Goal: Task Accomplishment & Management: Complete application form

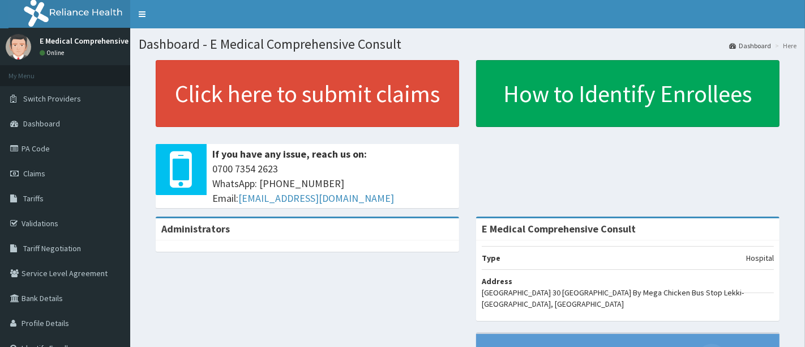
click at [41, 146] on link "PA Code" at bounding box center [65, 148] width 130 height 25
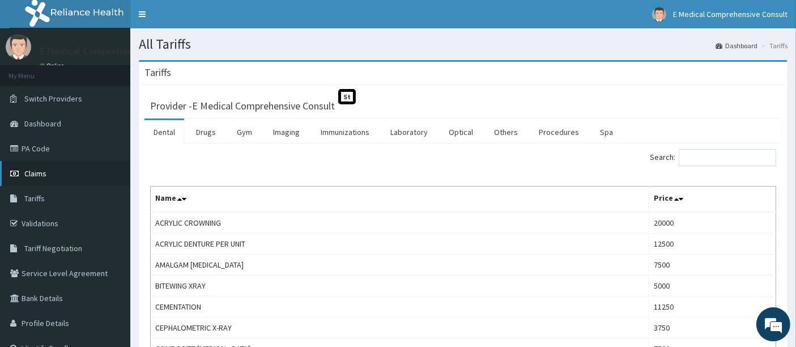
click at [39, 179] on link "Claims" at bounding box center [65, 173] width 130 height 25
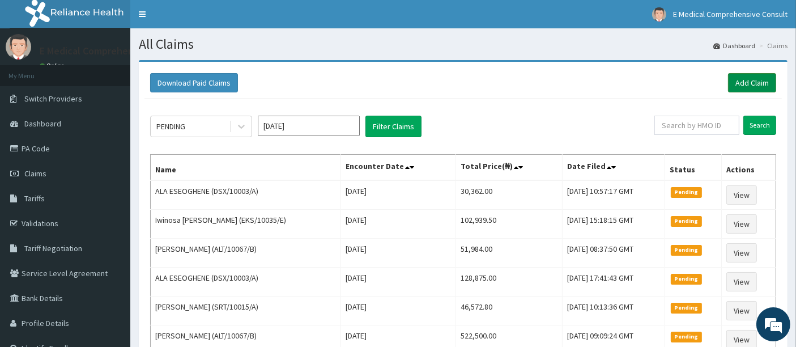
click at [747, 79] on link "Add Claim" at bounding box center [752, 82] width 48 height 19
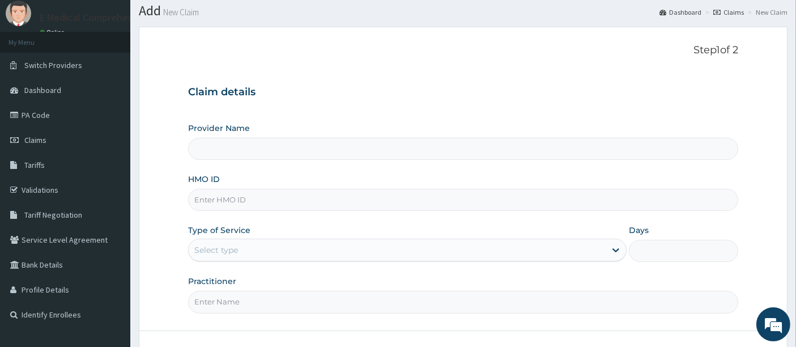
scroll to position [34, 0]
type input "E Medical Comprehensive Consult"
click at [216, 203] on input "HMO ID" at bounding box center [463, 199] width 551 height 22
paste input "AOJ/10055/A"
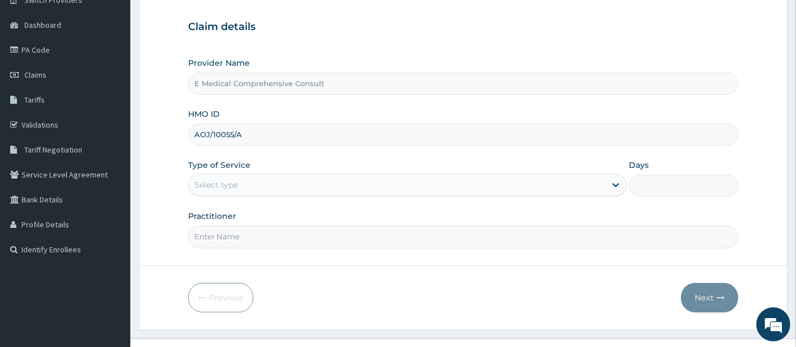
scroll to position [100, 0]
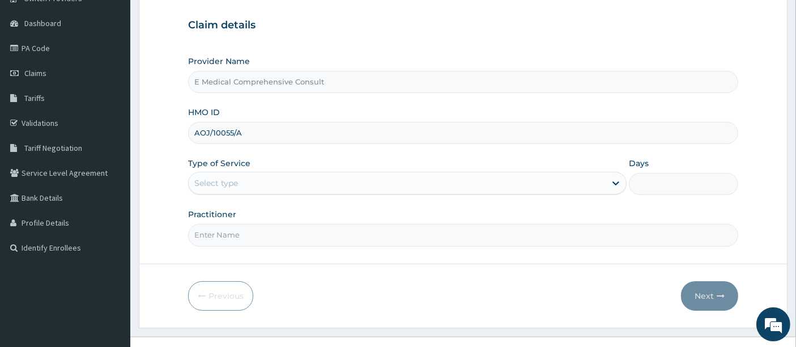
type input "AOJ/10055/A"
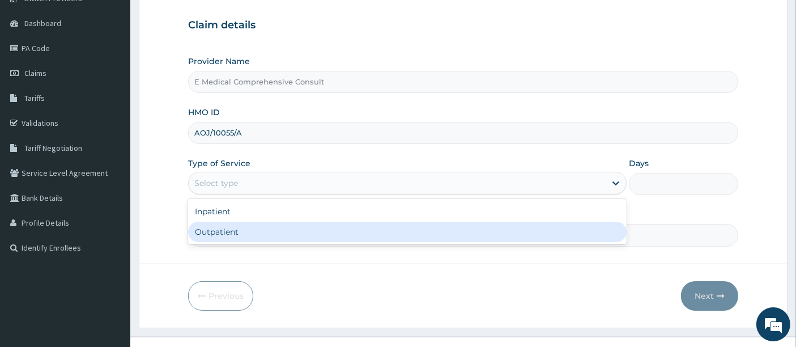
drag, startPoint x: 283, startPoint y: 182, endPoint x: 235, endPoint y: 227, distance: 66.1
click at [235, 194] on div "option Outpatient focused, 2 of 2. 2 results available. Use Up and Down to choo…" at bounding box center [407, 183] width 438 height 23
click at [235, 227] on div "Outpatient" at bounding box center [407, 231] width 438 height 20
type input "1"
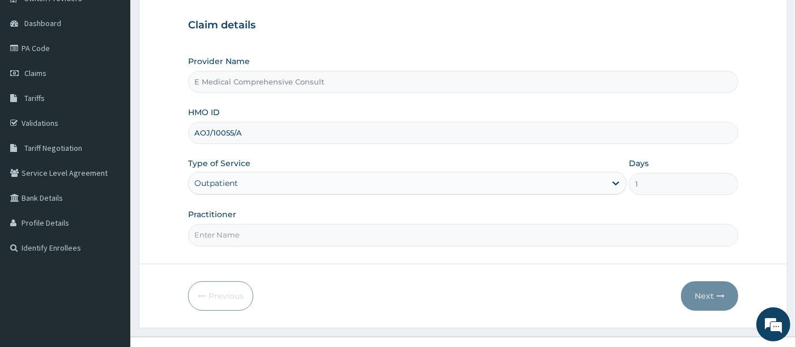
click at [235, 227] on input "Practitioner" at bounding box center [463, 235] width 551 height 22
type input "DR OKAFOR"
click at [699, 293] on button "Next" at bounding box center [709, 295] width 57 height 29
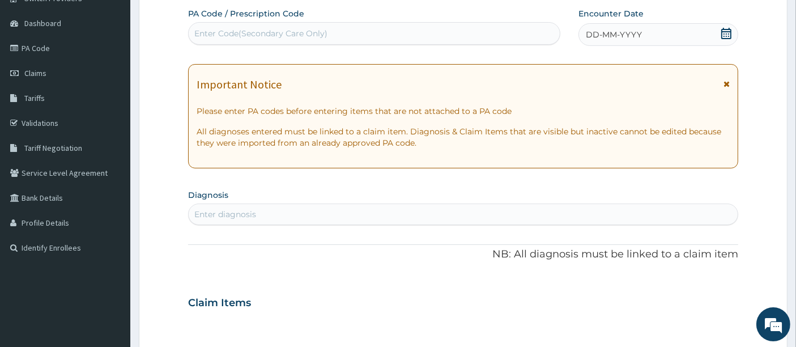
scroll to position [0, 0]
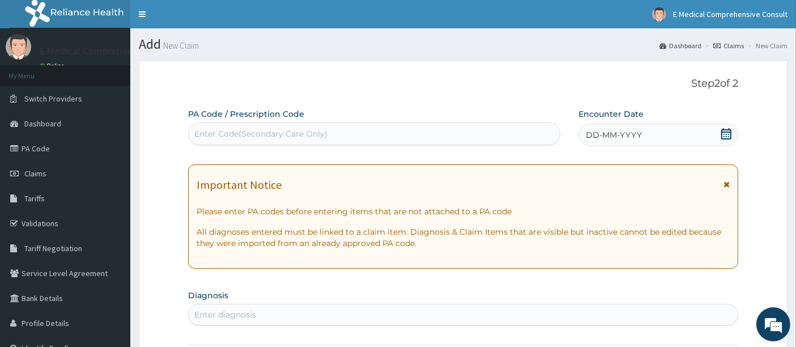
click at [212, 130] on div "Enter Code(Secondary Care Only)" at bounding box center [260, 133] width 133 height 11
paste input "PA/8D9AEF"
type input "PA/8D9AEF"
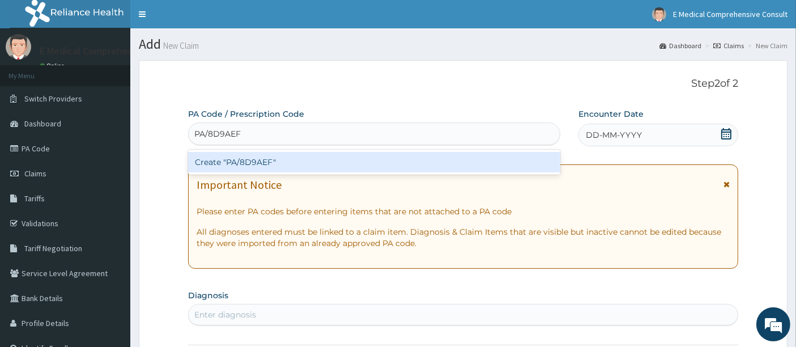
click at [239, 157] on div "Create "PA/8D9AEF"" at bounding box center [374, 162] width 373 height 20
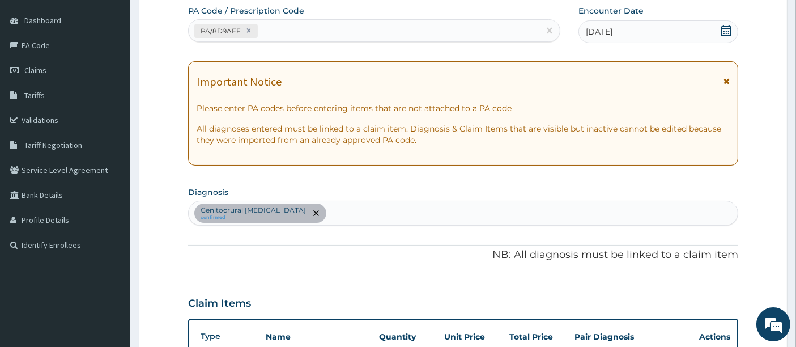
scroll to position [70, 0]
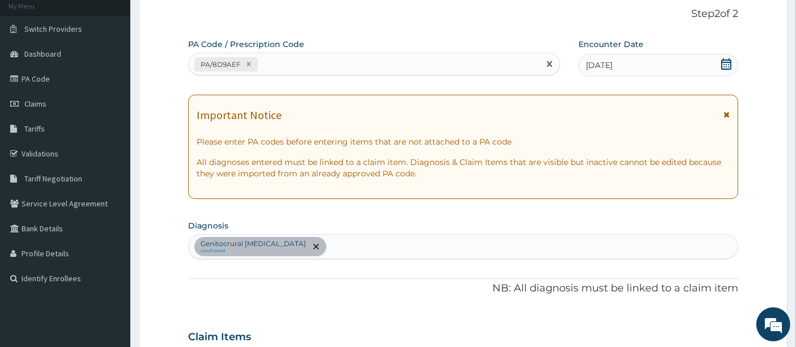
click at [258, 64] on div "PA/8D9AEF" at bounding box center [364, 64] width 351 height 19
paste input "PA/ECCDB0"
type input "PA/ECCDB0"
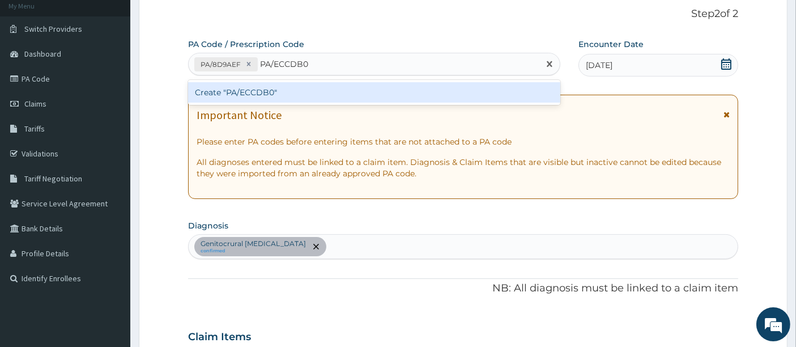
click at [285, 94] on div "Create "PA/ECCDB0"" at bounding box center [374, 92] width 373 height 20
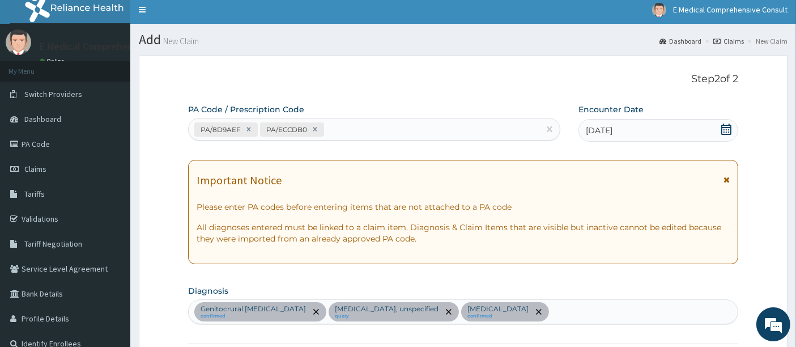
scroll to position [3, 0]
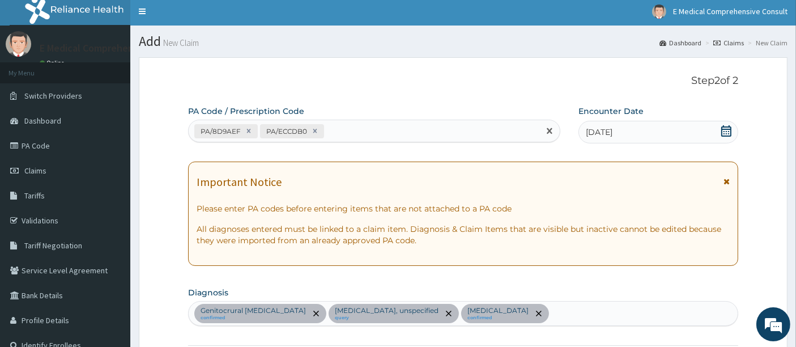
click at [336, 129] on div "PA/8D9AEF PA/ECCDB0" at bounding box center [364, 131] width 351 height 19
paste input "PA/1AD866"
type input "PA/1AD866"
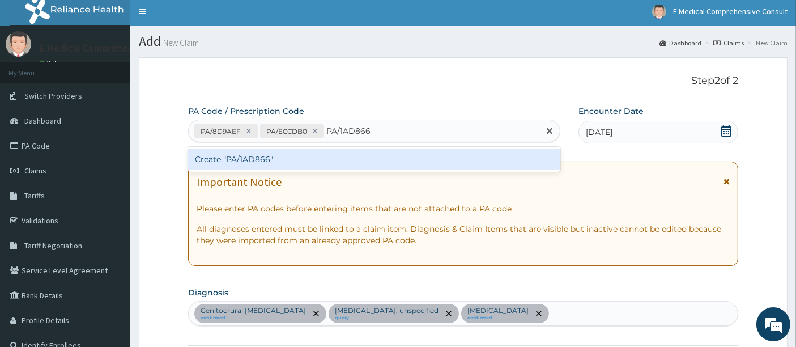
click at [312, 163] on div "Create "PA/1AD866"" at bounding box center [374, 159] width 373 height 20
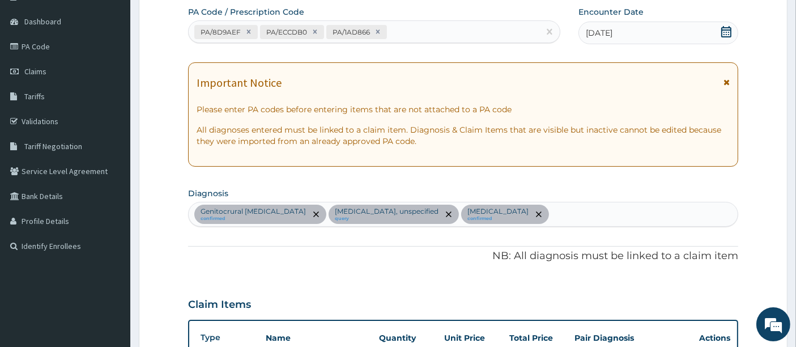
scroll to position [0, 0]
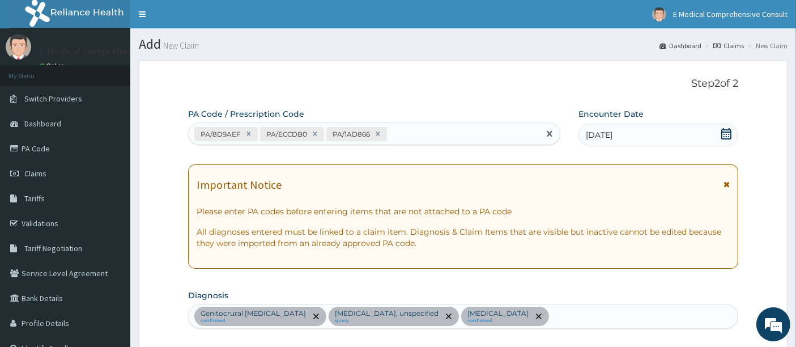
click at [404, 132] on div "PA/8D9AEF PA/ECCDB0 PA/1AD866" at bounding box center [364, 134] width 351 height 19
paste input "PA/43478E"
type input "PA/43478E"
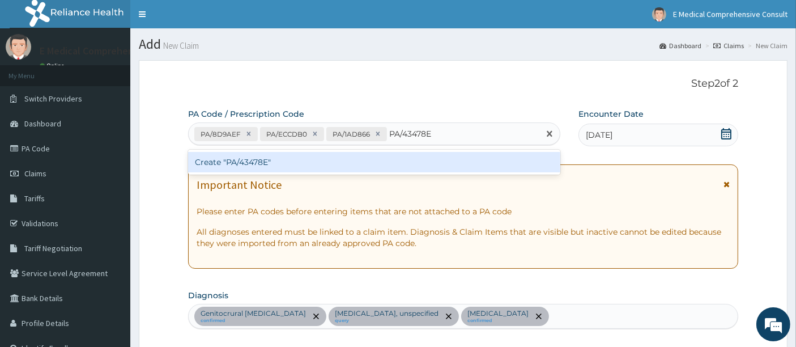
click at [297, 162] on div "Create "PA/43478E"" at bounding box center [374, 162] width 373 height 20
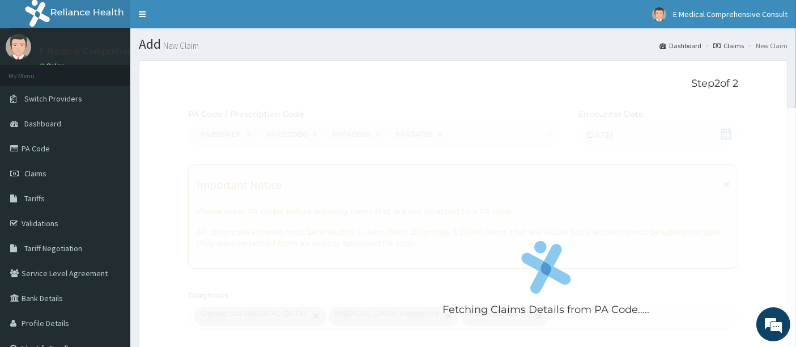
click at [297, 162] on div "Fetching Claims Details from PA Code....." at bounding box center [546, 281] width 717 height 347
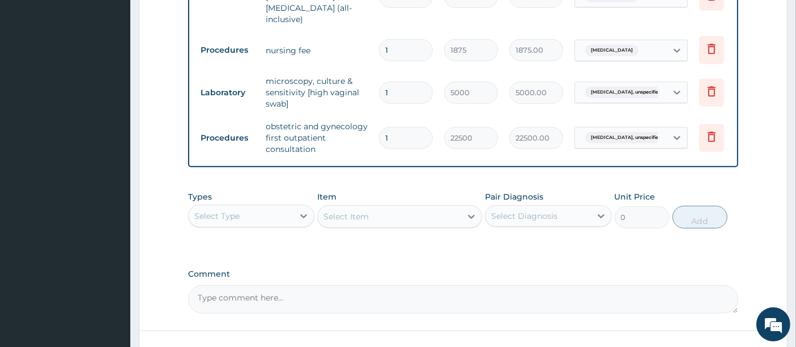
scroll to position [698, 0]
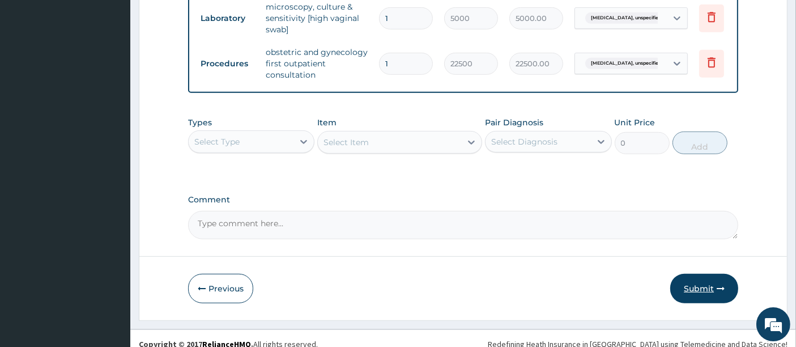
click at [709, 276] on button "Submit" at bounding box center [704, 288] width 68 height 29
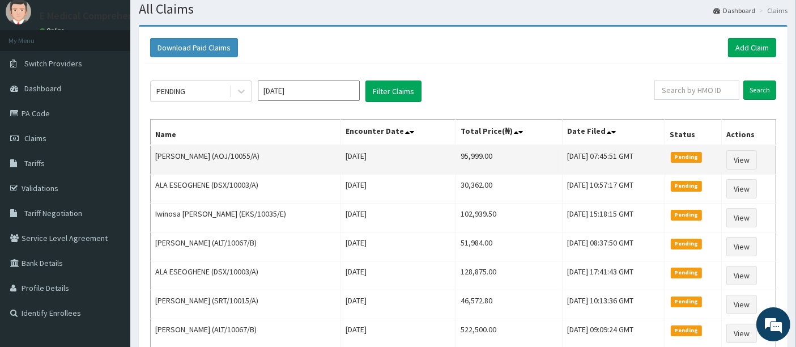
scroll to position [36, 0]
